Goal: Task Accomplishment & Management: Use online tool/utility

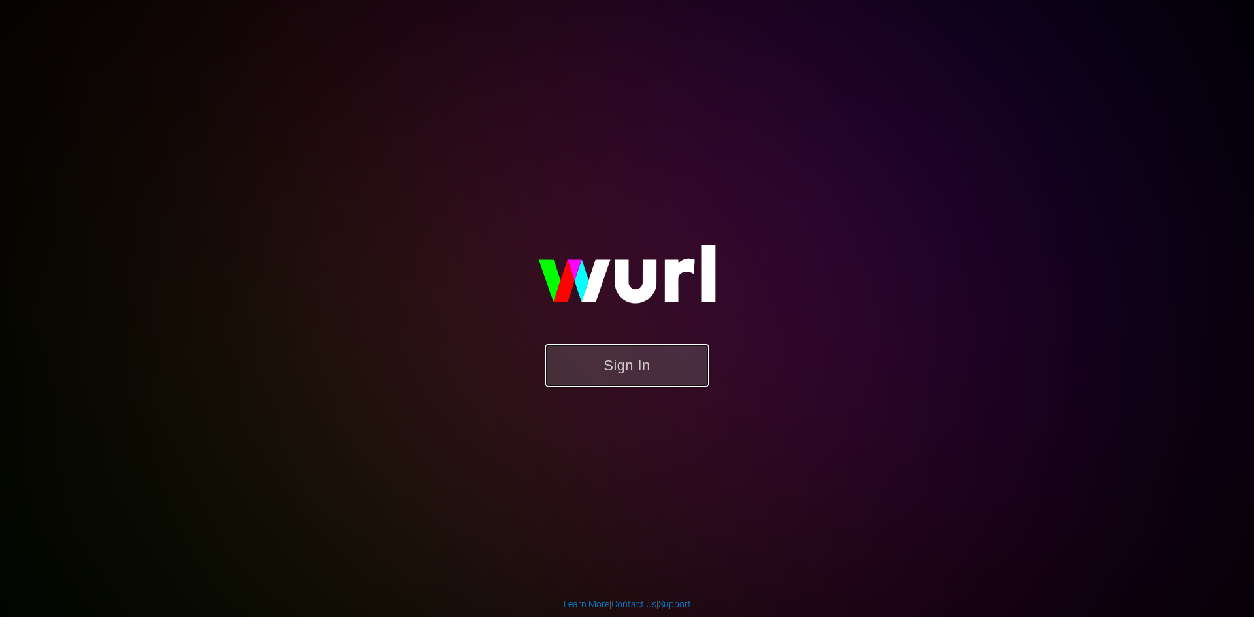
click at [605, 363] on button "Sign In" at bounding box center [626, 365] width 163 height 42
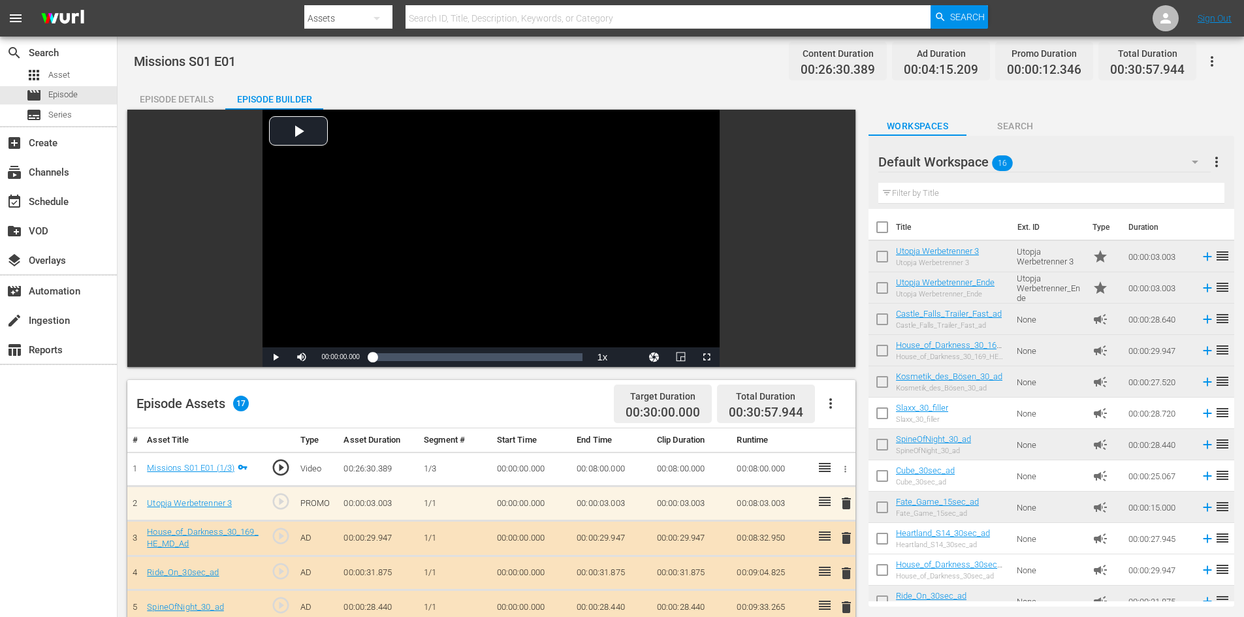
click at [977, 167] on div "Default Workspace 16" at bounding box center [1044, 162] width 332 height 37
click at [969, 202] on div "FarmlandTV (0)" at bounding box center [962, 198] width 136 height 21
click at [1151, 162] on div "Default Workspace 16" at bounding box center [1044, 162] width 332 height 37
click at [982, 190] on div "FarmlandTV (0)" at bounding box center [962, 198] width 136 height 21
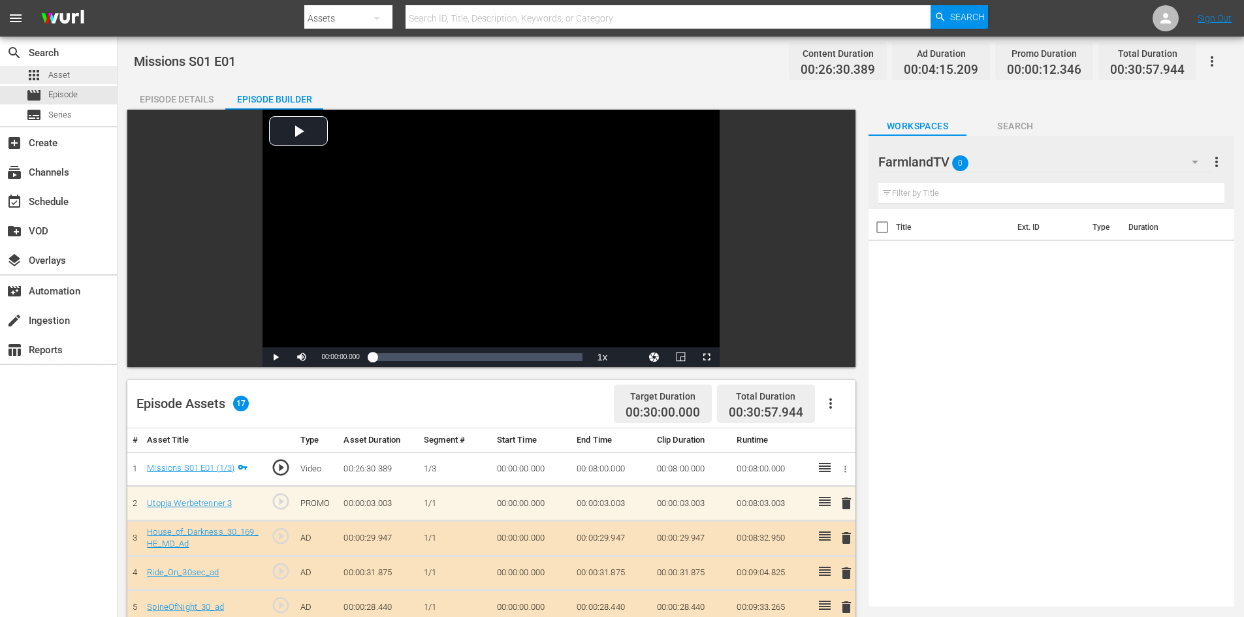
click at [57, 82] on div "apps Asset" at bounding box center [48, 75] width 44 height 18
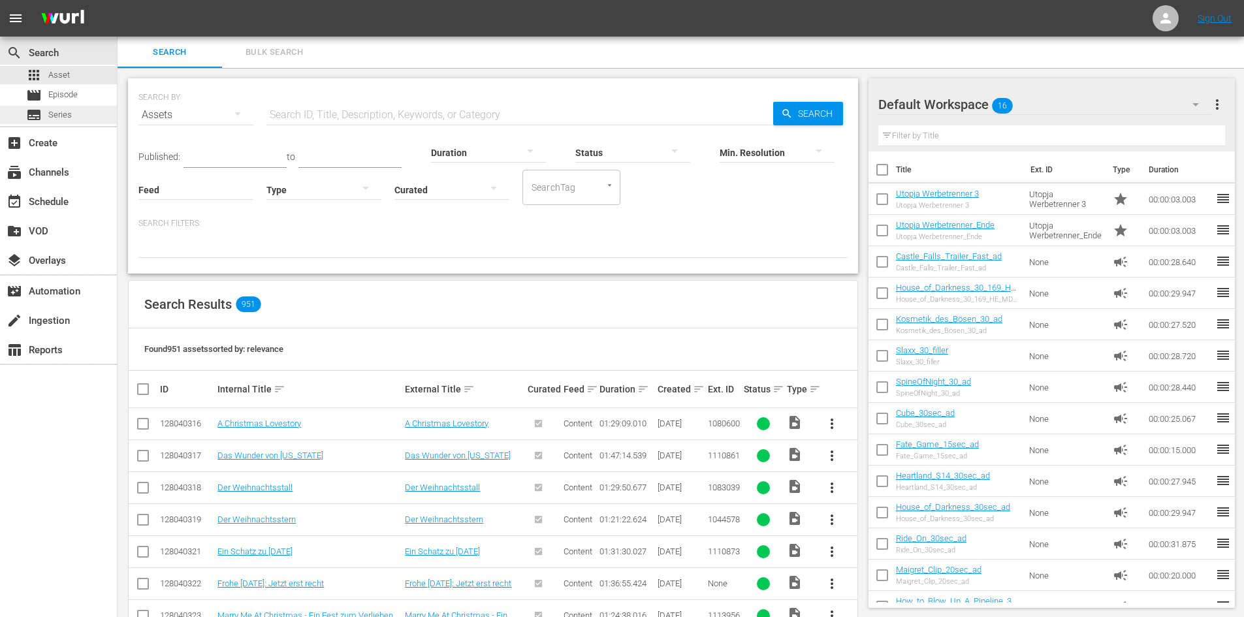
click at [44, 117] on div "subtitles Series" at bounding box center [49, 115] width 46 height 18
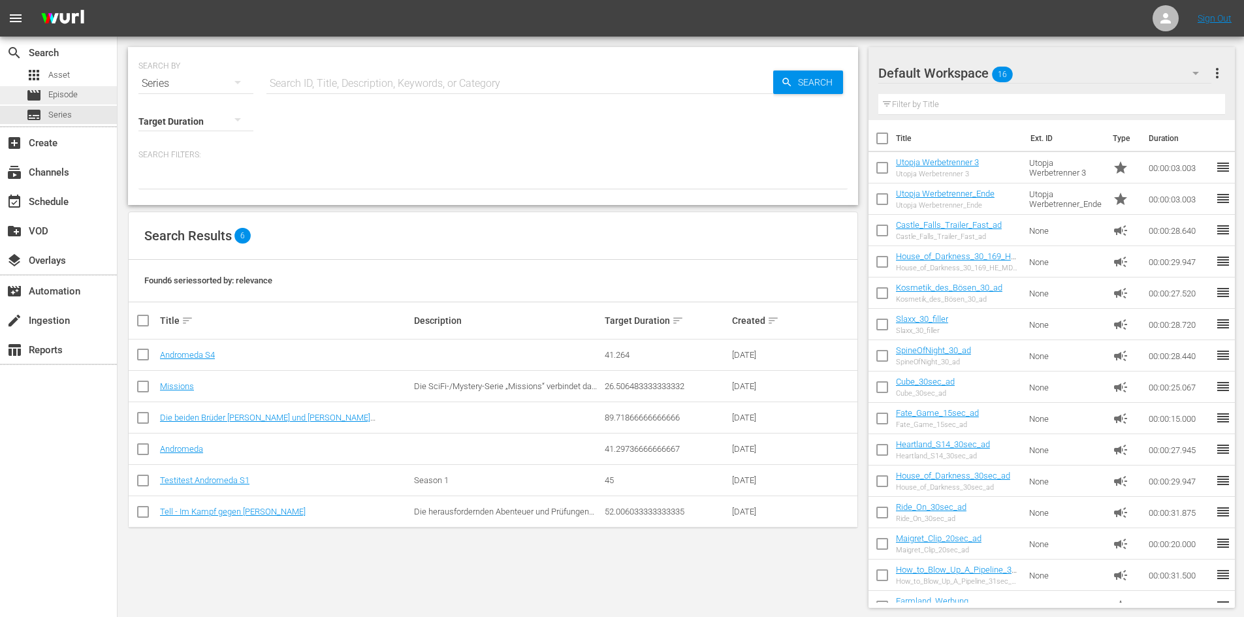
click at [44, 99] on div "movie Episode" at bounding box center [52, 95] width 52 height 18
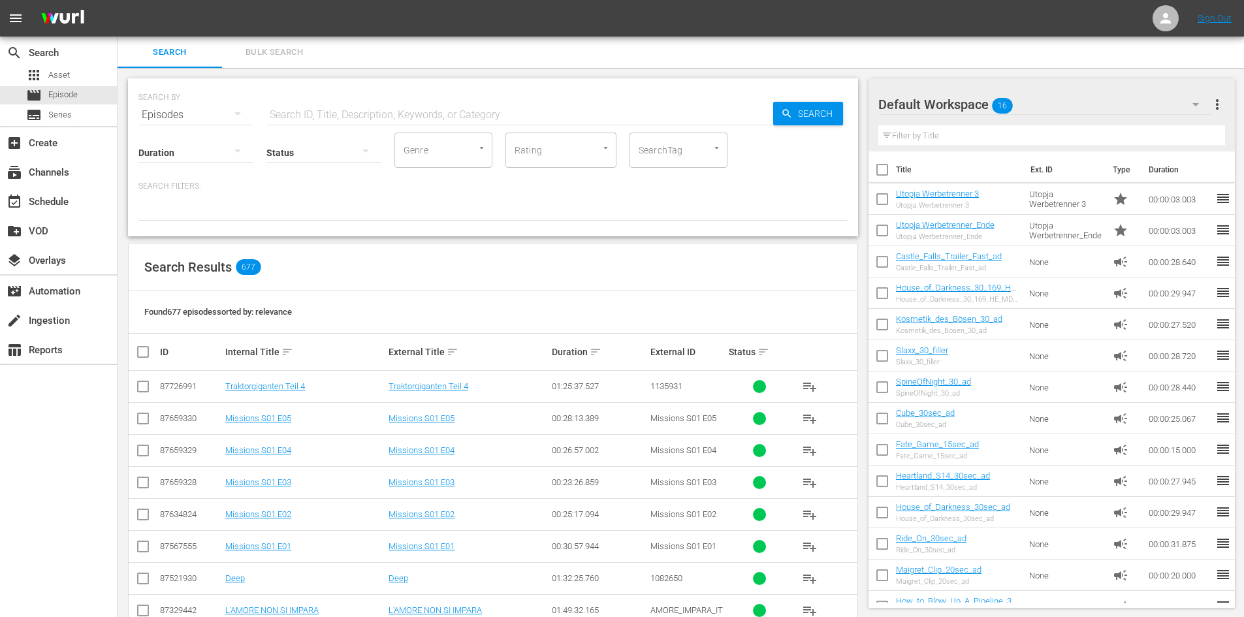
click at [991, 106] on div "Default Workspace 16" at bounding box center [1044, 104] width 333 height 37
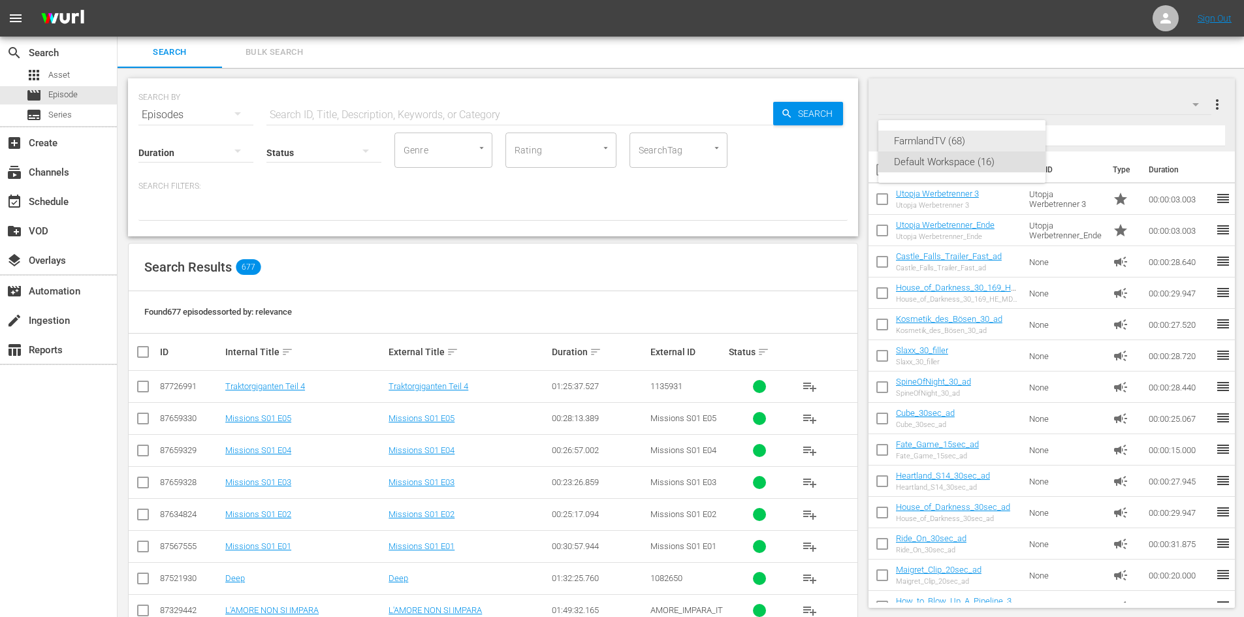
click at [967, 141] on div "FarmlandTV (68)" at bounding box center [962, 141] width 136 height 21
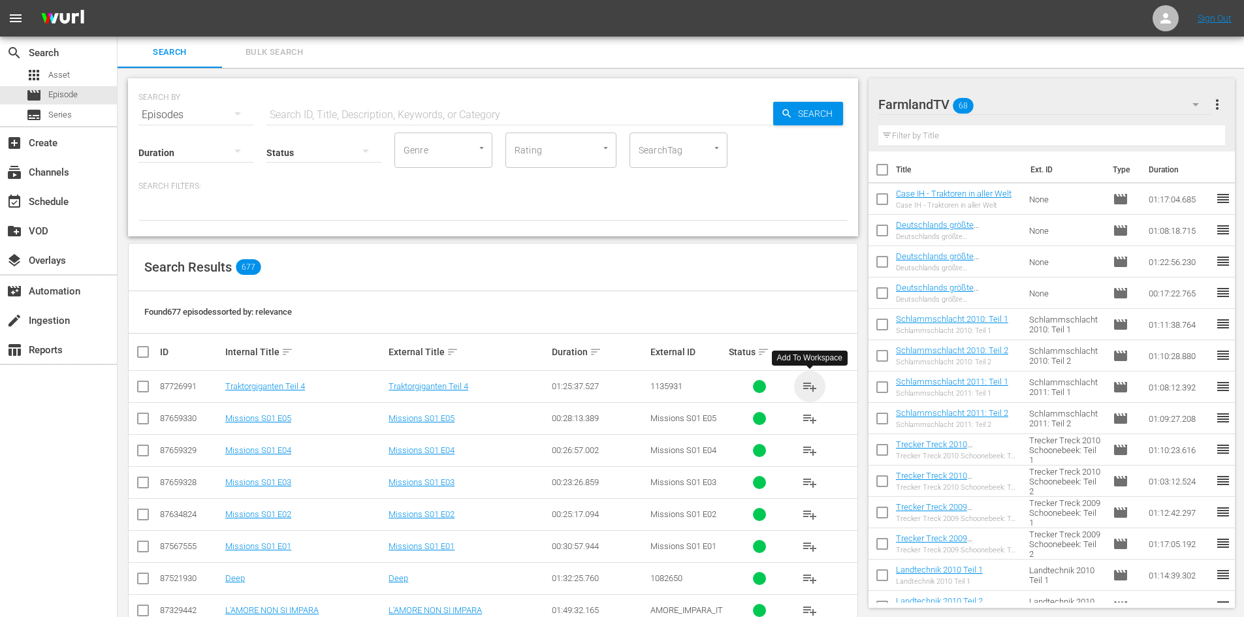
click at [814, 387] on span "playlist_add" at bounding box center [810, 387] width 16 height 16
click at [1200, 106] on icon "button" at bounding box center [1196, 105] width 16 height 16
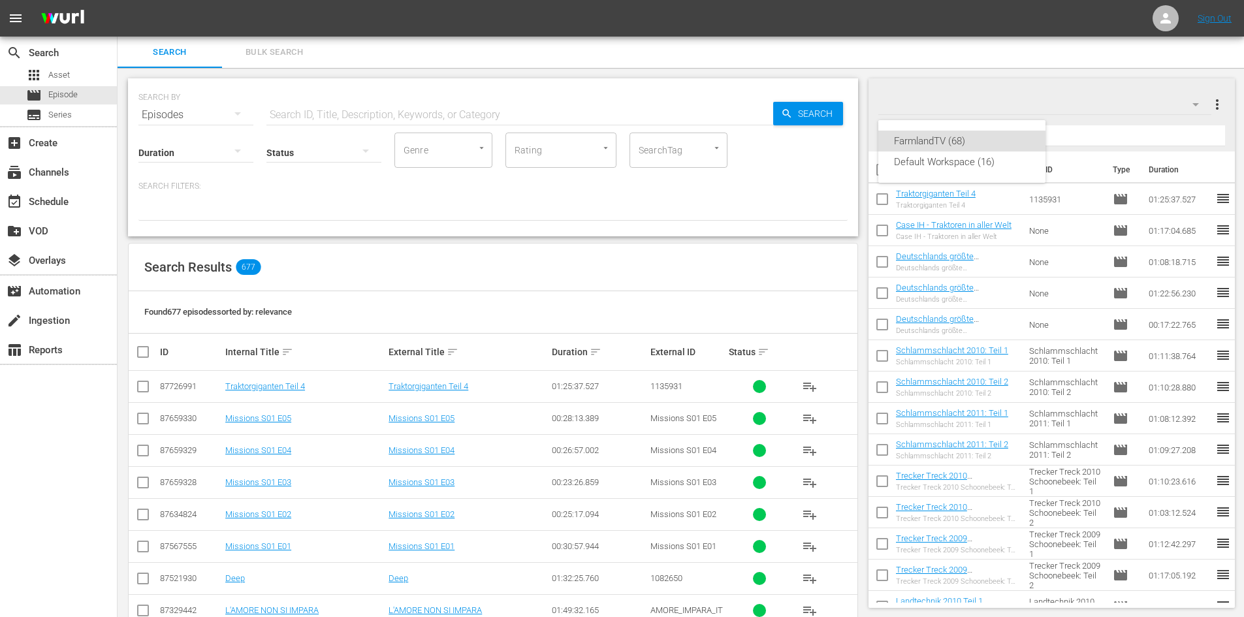
click at [1228, 109] on div "FarmlandTV (68) Default Workspace (16)" at bounding box center [622, 308] width 1244 height 617
click at [1220, 105] on span "more_vert" at bounding box center [1217, 105] width 16 height 16
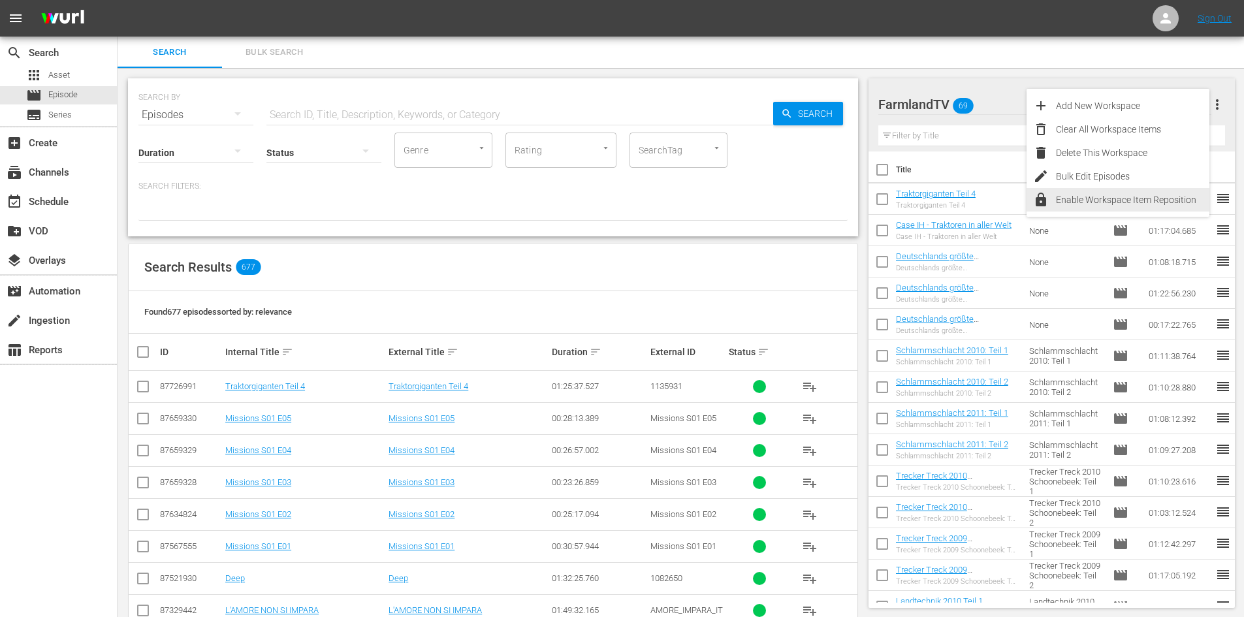
click at [1106, 197] on div "Enable Workspace Item Reposition" at bounding box center [1132, 200] width 153 height 24
